Goal: Find contact information: Find contact information

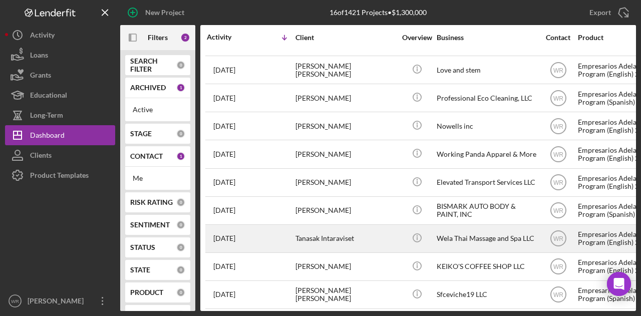
scroll to position [196, 0]
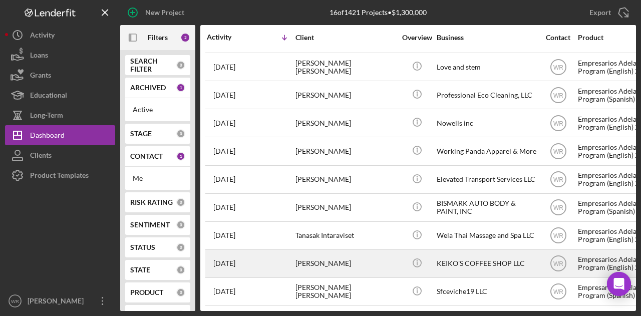
click at [337, 249] on td "[PERSON_NAME]" at bounding box center [346, 263] width 103 height 28
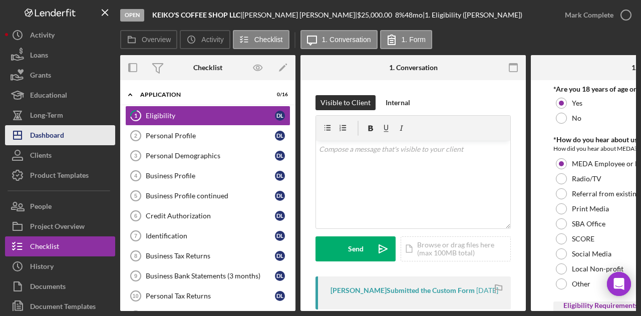
click at [62, 131] on div "Dashboard" at bounding box center [47, 136] width 34 height 23
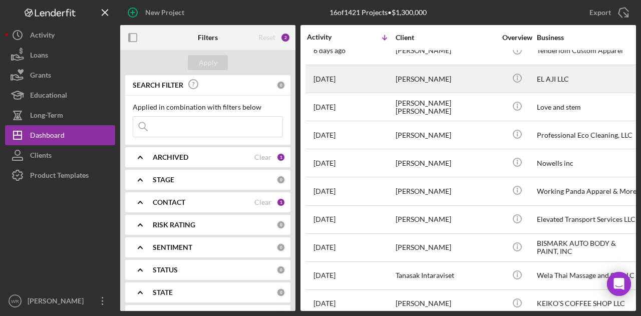
scroll to position [196, 0]
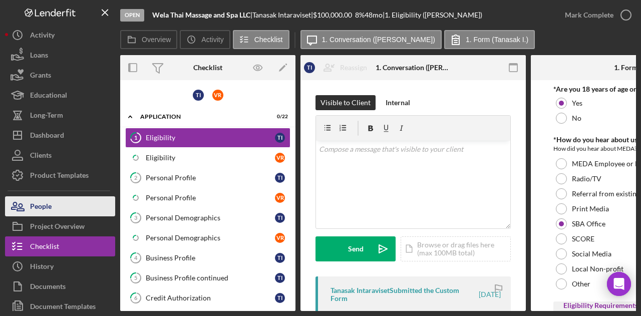
click at [67, 208] on button "People" at bounding box center [60, 206] width 110 height 20
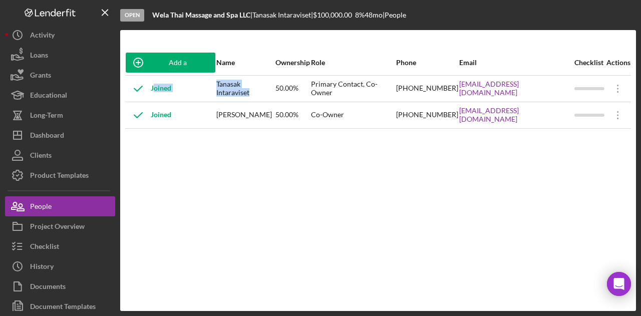
drag, startPoint x: 272, startPoint y: 88, endPoint x: 213, endPoint y: 89, distance: 59.1
click at [213, 89] on tr "Joined Tanasak Intaraviset 50.00% Primary Contact, Co-Owner [PHONE_NUMBER] [EMA…" at bounding box center [378, 88] width 506 height 27
click at [226, 87] on div "Tanasak Intaraviset" at bounding box center [245, 88] width 59 height 25
drag, startPoint x: 215, startPoint y: 87, endPoint x: 273, endPoint y: 87, distance: 58.1
click at [273, 87] on div "Tanasak Intaraviset" at bounding box center [245, 88] width 59 height 25
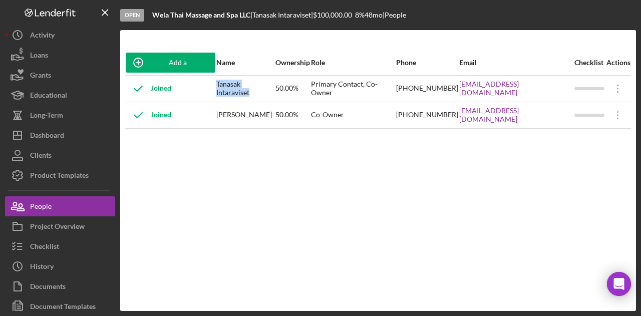
copy div "Tanasak Intaraviset"
click at [213, 114] on td "Joined" at bounding box center [170, 115] width 91 height 27
drag, startPoint x: 215, startPoint y: 112, endPoint x: 247, endPoint y: 121, distance: 33.2
click at [247, 121] on div "[PERSON_NAME]" at bounding box center [245, 115] width 59 height 25
copy div "[PERSON_NAME]"
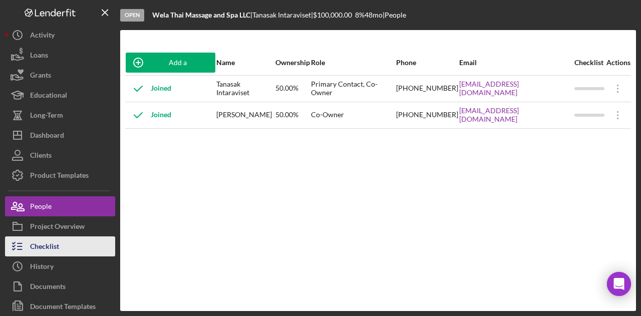
click at [65, 243] on button "Checklist" at bounding box center [60, 246] width 110 height 20
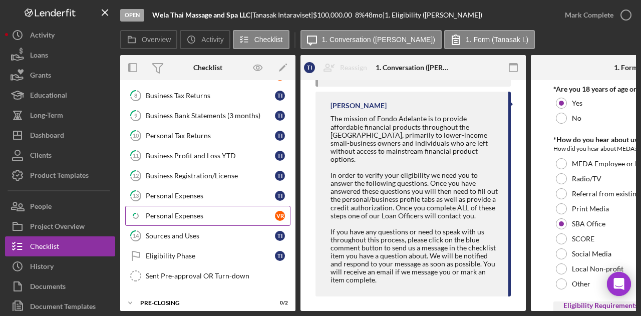
scroll to position [307, 0]
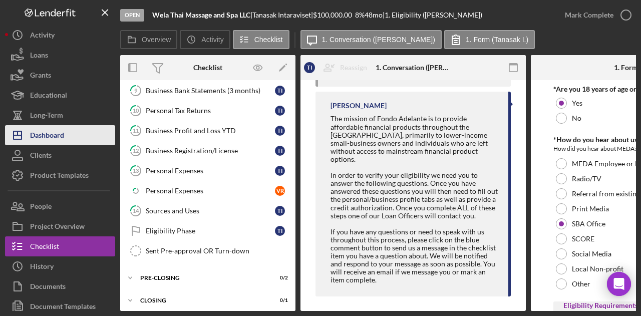
click at [61, 135] on div "Dashboard" at bounding box center [47, 136] width 34 height 23
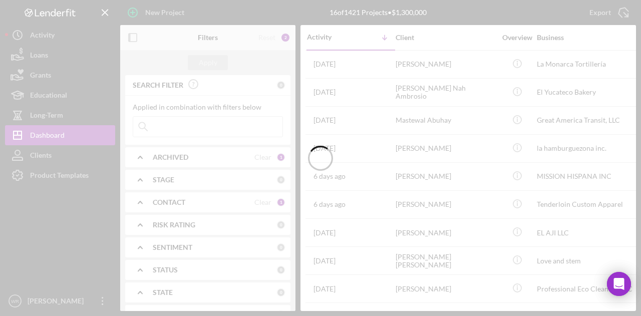
click at [133, 39] on div at bounding box center [320, 158] width 641 height 316
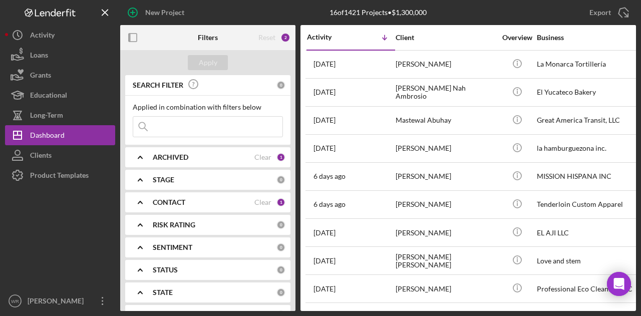
click at [133, 39] on icon "button" at bounding box center [133, 38] width 23 height 23
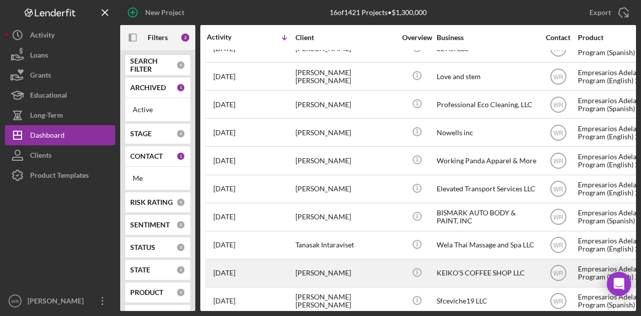
scroll to position [196, 0]
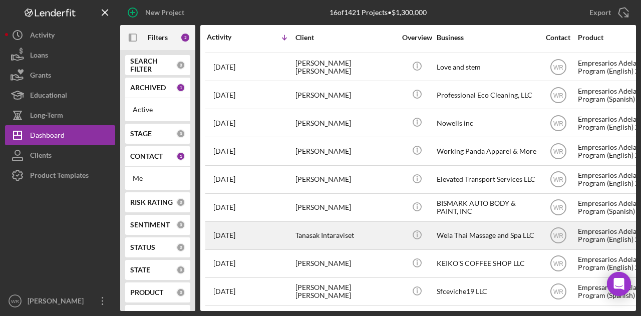
click at [325, 229] on div "Tanasak Intaraviset" at bounding box center [345, 235] width 100 height 27
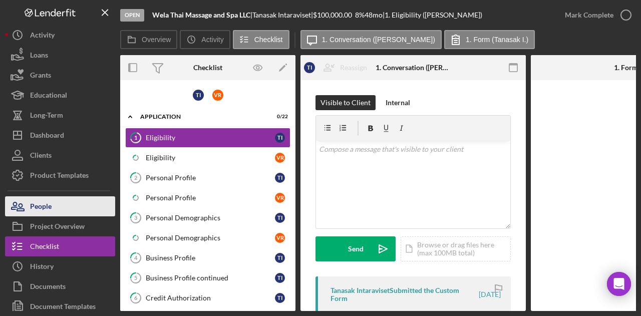
click at [49, 208] on div "People" at bounding box center [41, 207] width 22 height 23
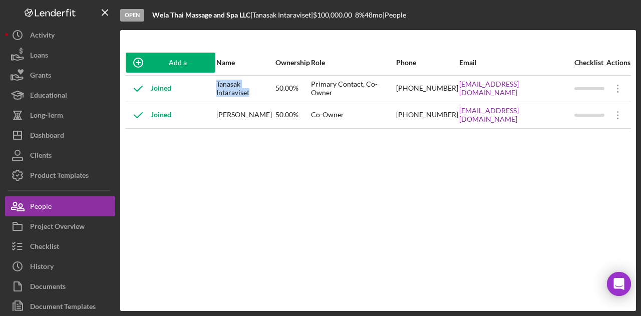
drag, startPoint x: 275, startPoint y: 85, endPoint x: 214, endPoint y: 89, distance: 61.2
click at [216, 89] on div "Tanasak Intaraviset" at bounding box center [245, 88] width 59 height 25
copy div "Tanasak Intaraviset"
drag, startPoint x: 212, startPoint y: 116, endPoint x: 251, endPoint y: 123, distance: 39.7
click at [250, 124] on tr "Joined vanussanun Ruamsook 50.00% Co-Owner [PHONE_NUMBER] [EMAIL_ADDRESS][DOMAI…" at bounding box center [378, 115] width 506 height 27
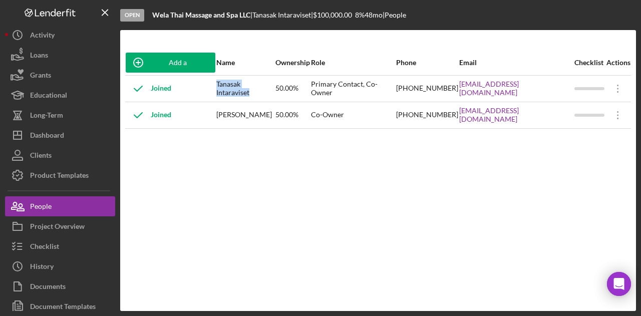
click at [251, 123] on div "[PERSON_NAME]" at bounding box center [245, 115] width 59 height 25
drag, startPoint x: 251, startPoint y: 118, endPoint x: 215, endPoint y: 110, distance: 37.3
click at [216, 110] on div "[PERSON_NAME]" at bounding box center [245, 115] width 59 height 25
copy div "[PERSON_NAME]"
